Goal: Task Accomplishment & Management: Manage account settings

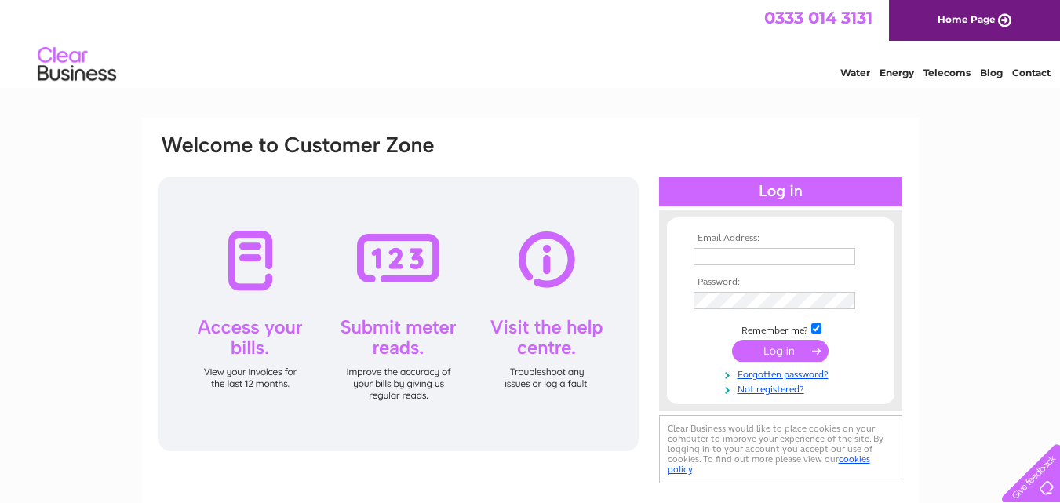
click at [714, 254] on input "text" at bounding box center [775, 256] width 162 height 17
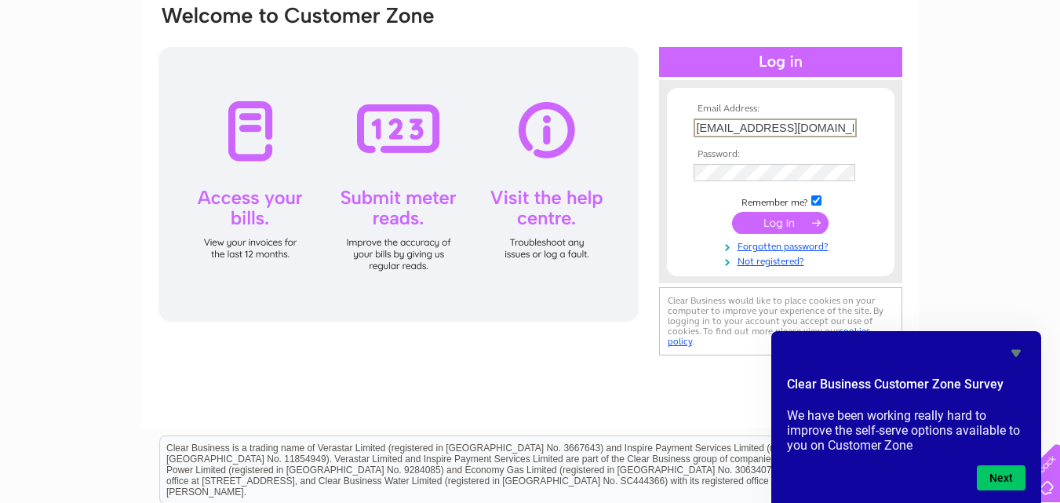
scroll to position [157, 0]
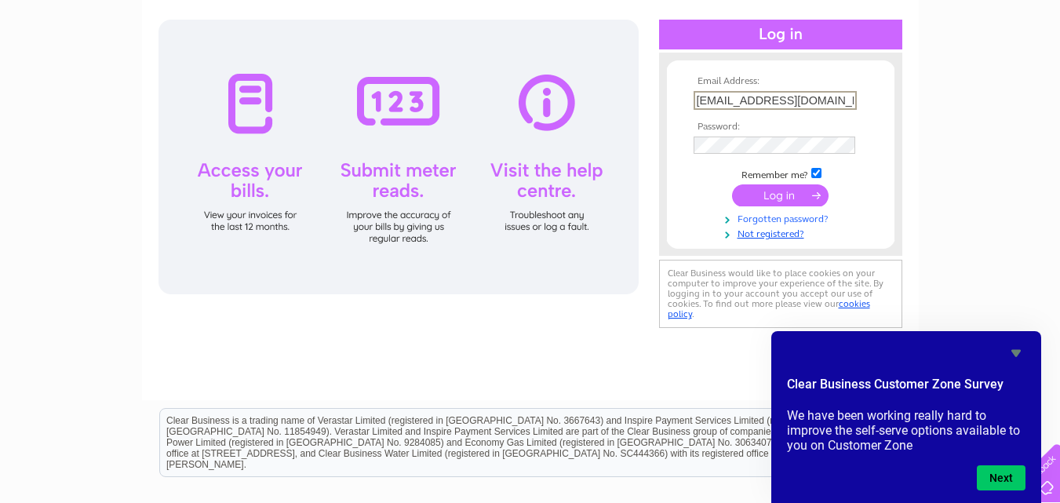
type input "jmilligan@jgirvan.co.uk"
click at [760, 220] on link "Forgotten password?" at bounding box center [783, 216] width 178 height 15
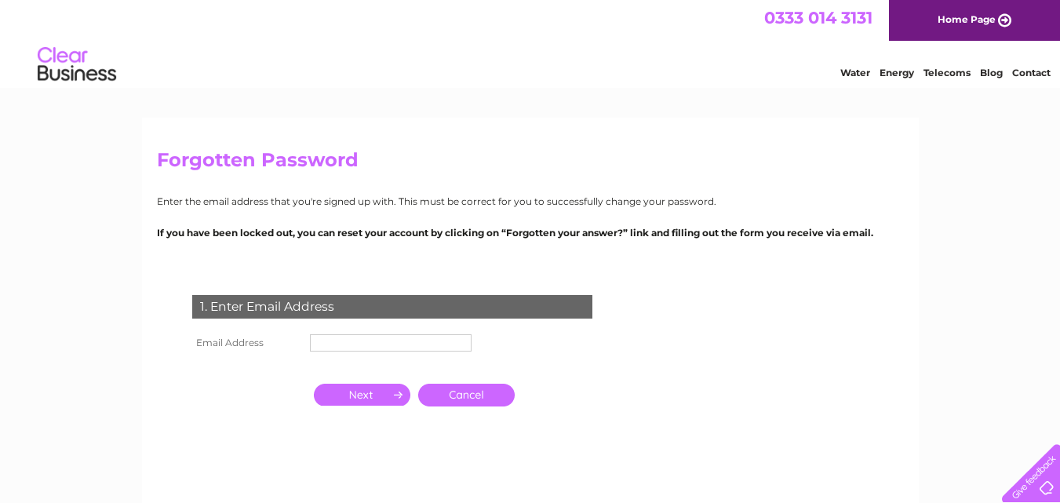
click at [346, 341] on input "text" at bounding box center [391, 342] width 162 height 17
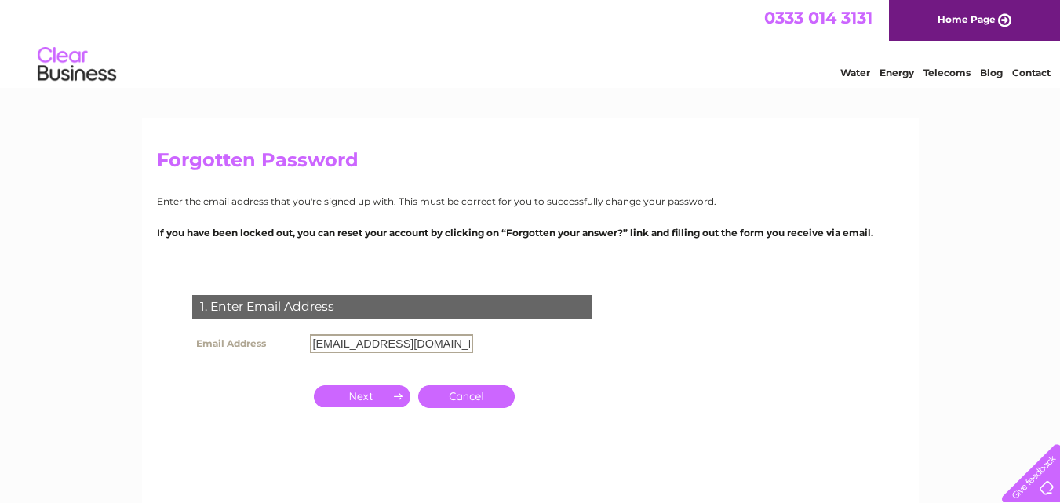
type input "jmilligan@jgirvan.co.uk"
click at [364, 393] on input "button" at bounding box center [362, 395] width 97 height 22
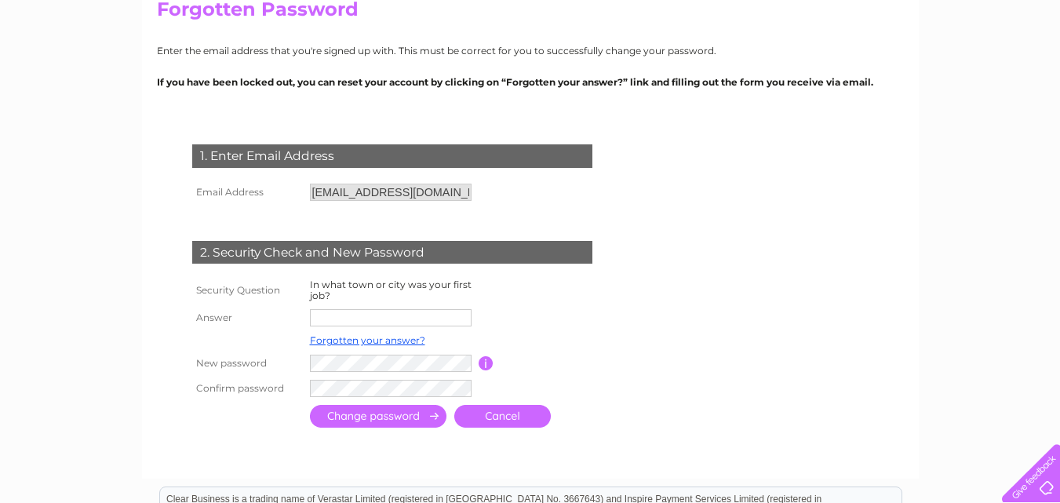
scroll to position [157, 0]
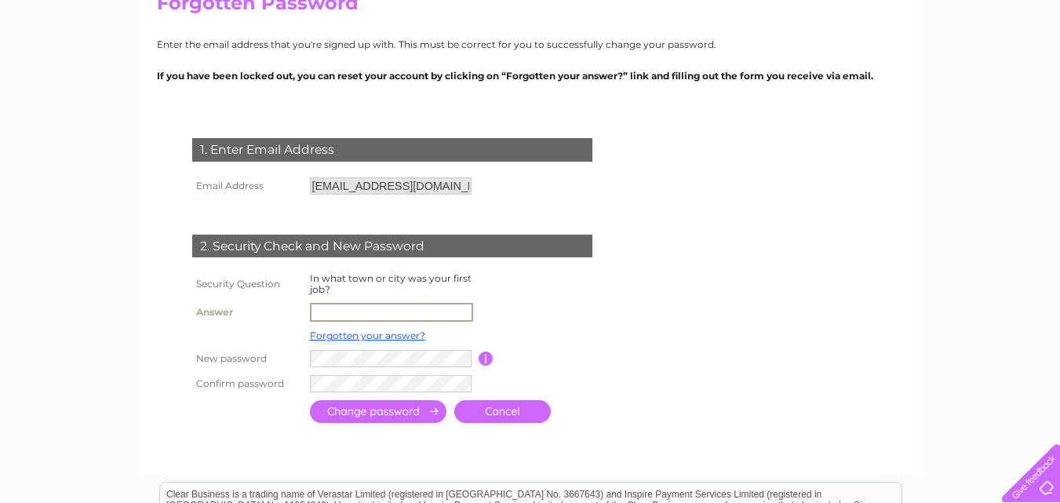
click at [329, 310] on input "text" at bounding box center [391, 312] width 163 height 19
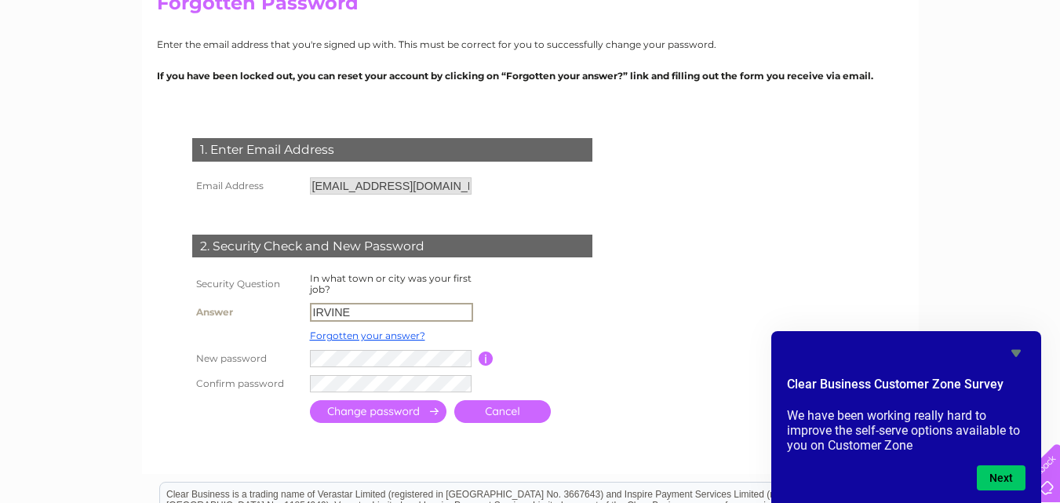
type input "IRVINE"
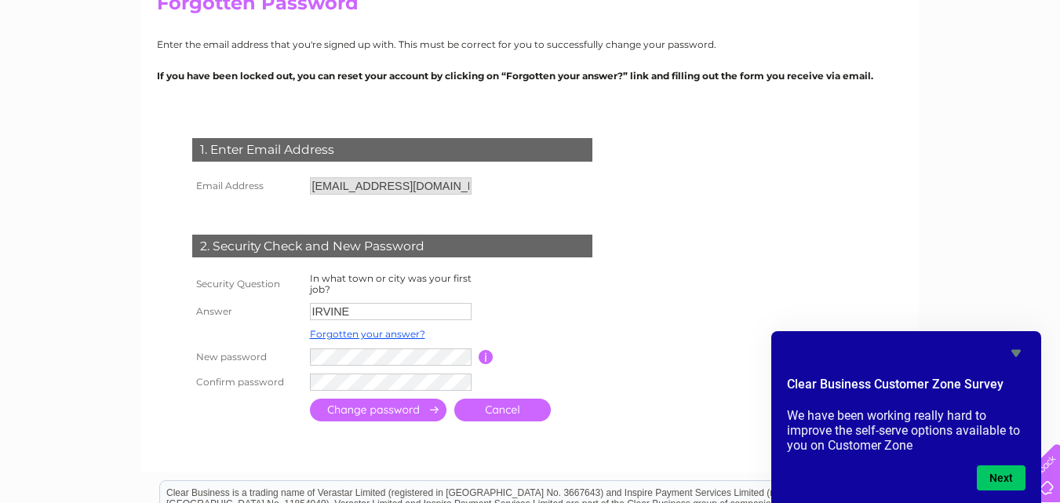
click at [345, 412] on input "submit" at bounding box center [378, 410] width 137 height 23
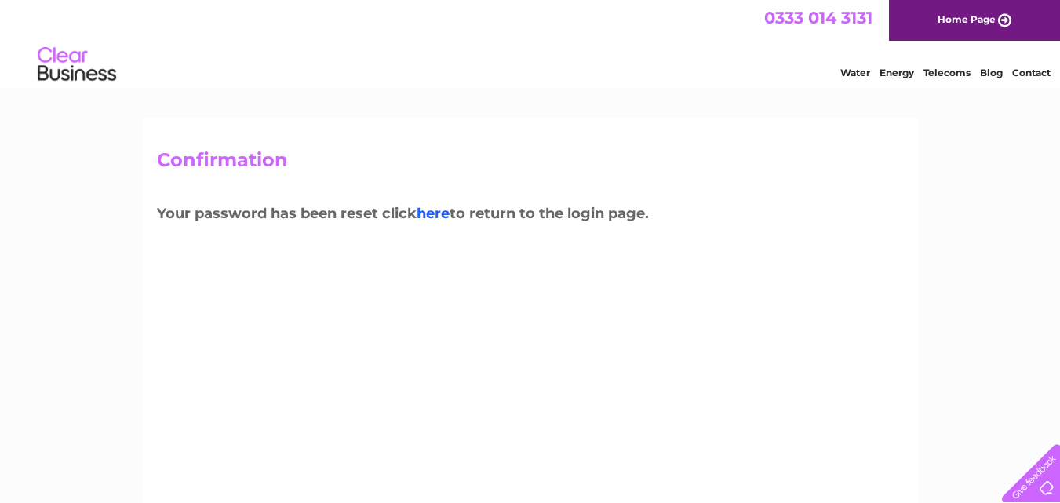
click at [433, 213] on link "here" at bounding box center [433, 213] width 33 height 17
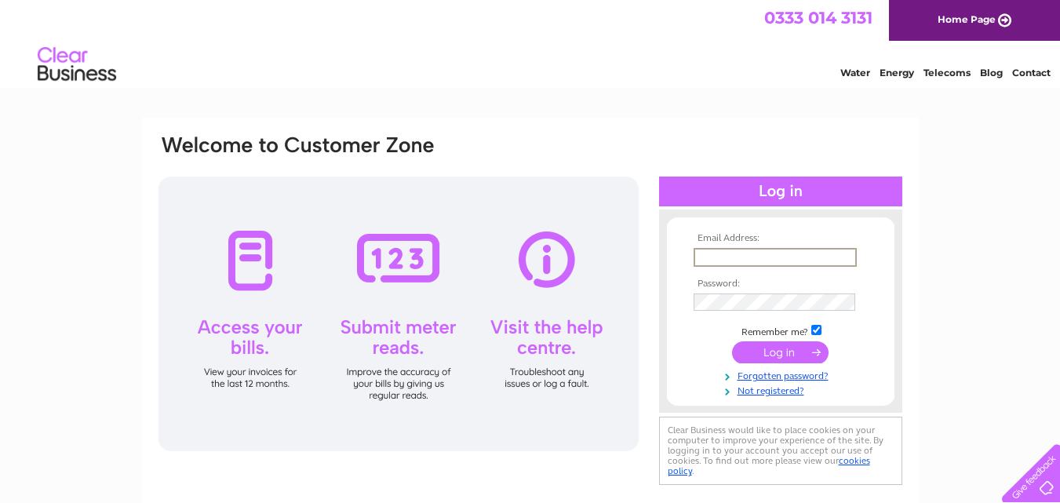
click at [708, 262] on input "text" at bounding box center [775, 257] width 163 height 19
type input "jmilligan@jgirvan.co.uk"
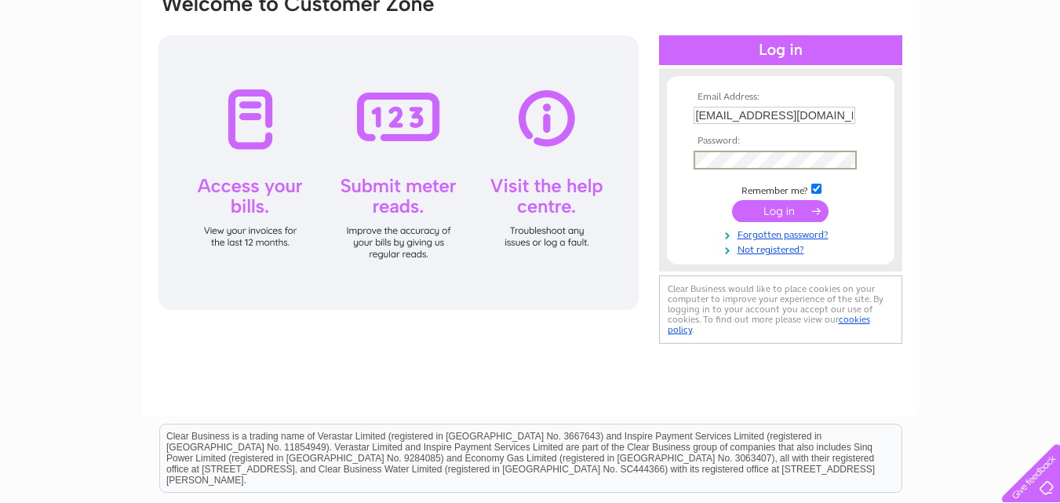
scroll to position [157, 0]
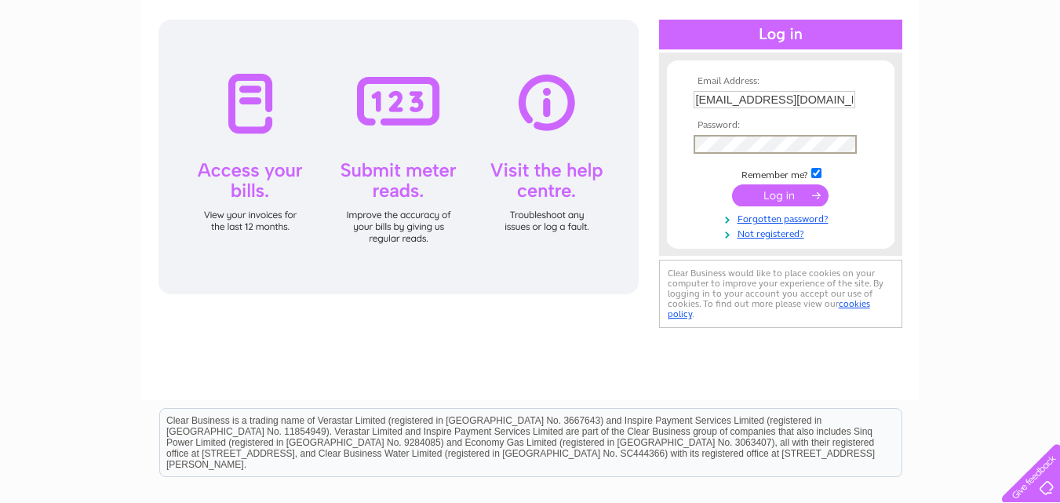
click at [783, 193] on input "submit" at bounding box center [780, 195] width 97 height 22
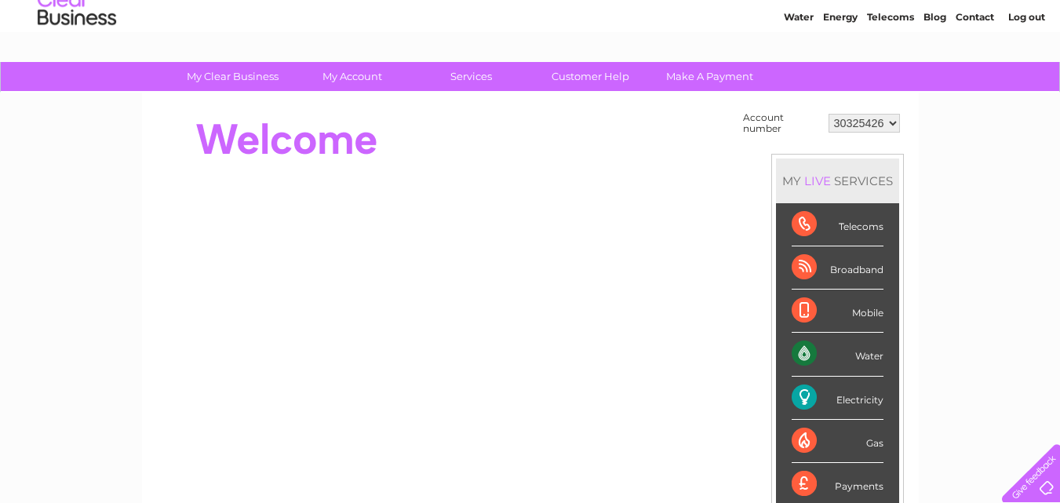
scroll to position [78, 0]
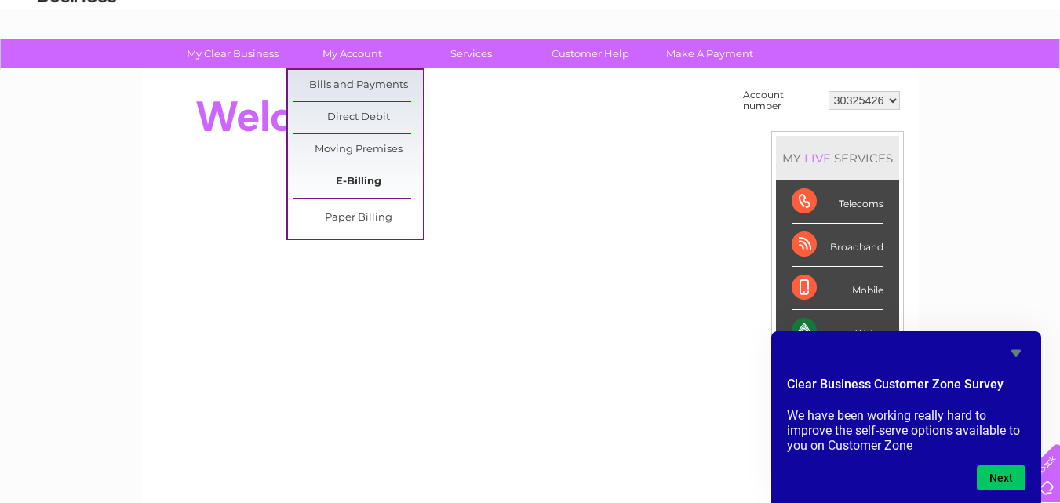
click at [353, 179] on link "E-Billing" at bounding box center [357, 181] width 129 height 31
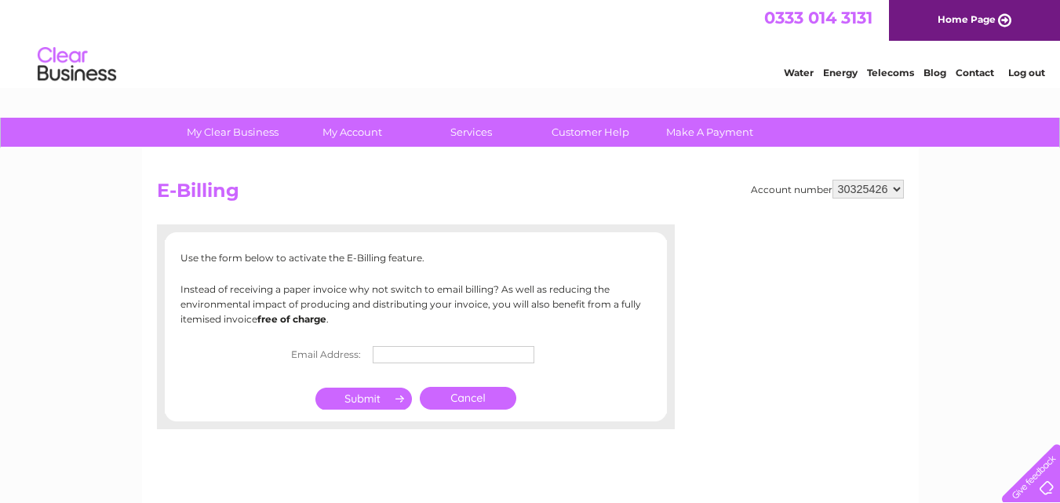
click at [397, 351] on input "text" at bounding box center [454, 354] width 162 height 17
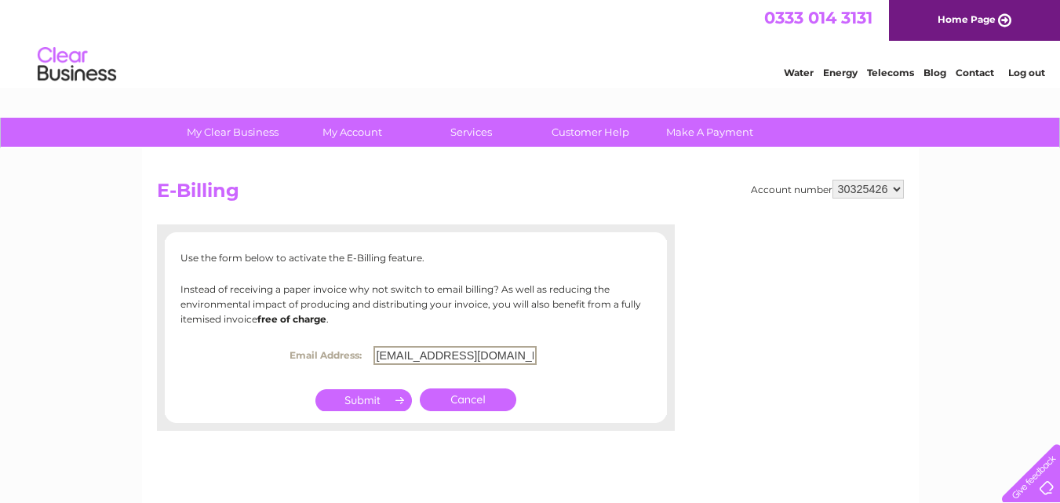
type input "[EMAIL_ADDRESS][DOMAIN_NAME]"
click at [370, 398] on input "submit" at bounding box center [363, 399] width 97 height 22
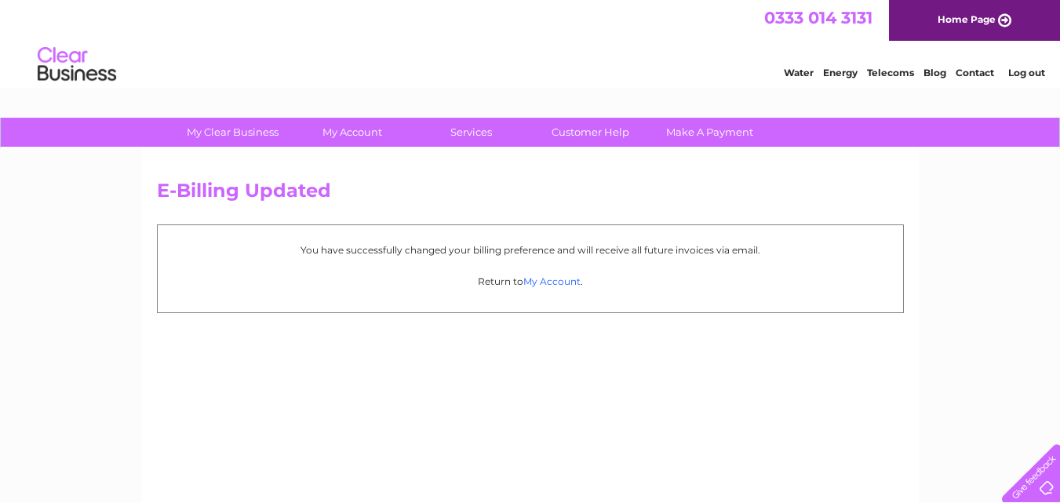
click at [552, 279] on link "My Account" at bounding box center [551, 281] width 57 height 12
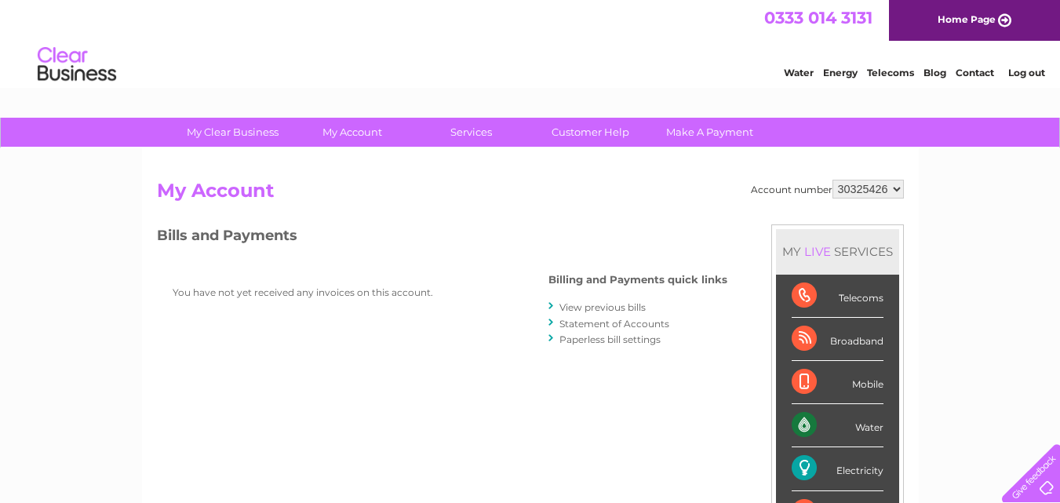
click at [596, 306] on link "View previous bills" at bounding box center [602, 307] width 86 height 12
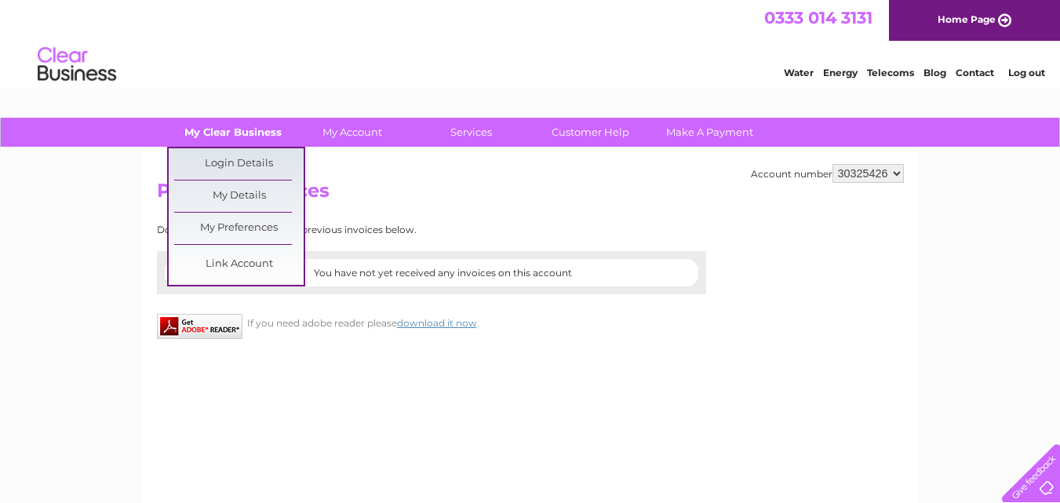
click at [230, 129] on link "My Clear Business" at bounding box center [232, 132] width 129 height 29
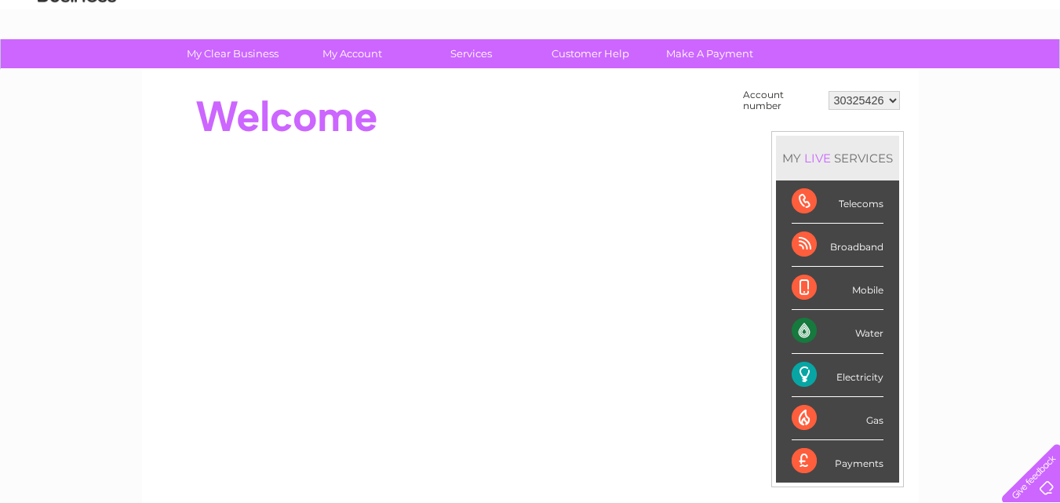
click at [801, 372] on div "Electricity" at bounding box center [838, 375] width 92 height 43
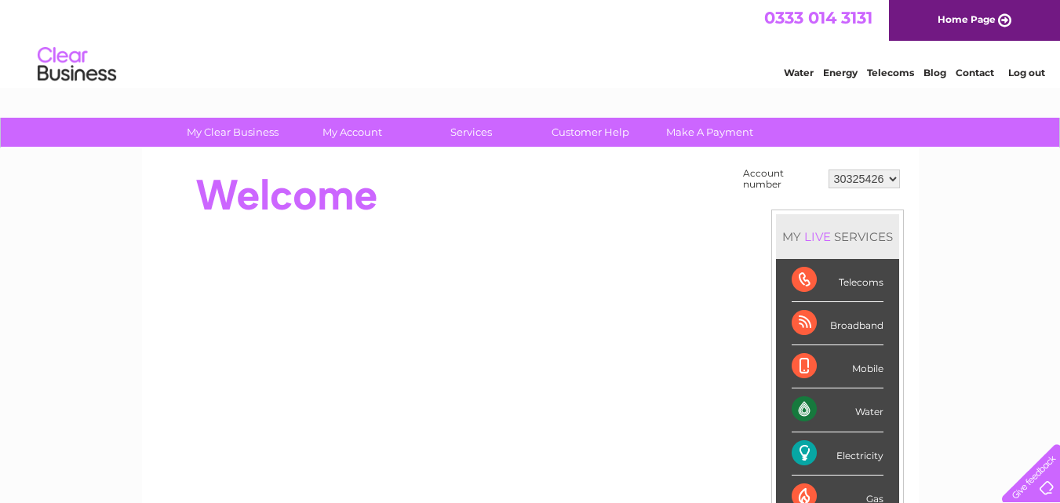
click at [1024, 74] on link "Log out" at bounding box center [1026, 73] width 37 height 12
